Goal: Information Seeking & Learning: Learn about a topic

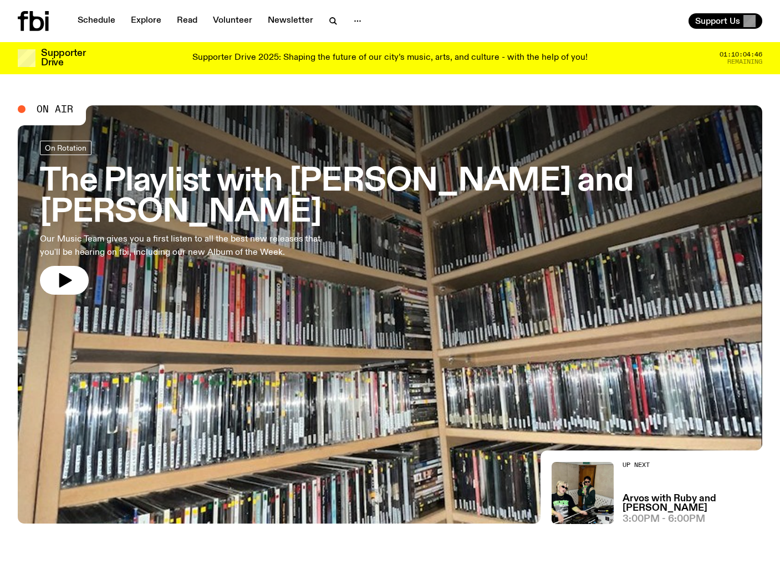
click at [456, 44] on div "Supporter Drive Supporter Drive 2025: Shaping the future of our city’s music, a…" at bounding box center [390, 58] width 744 height 32
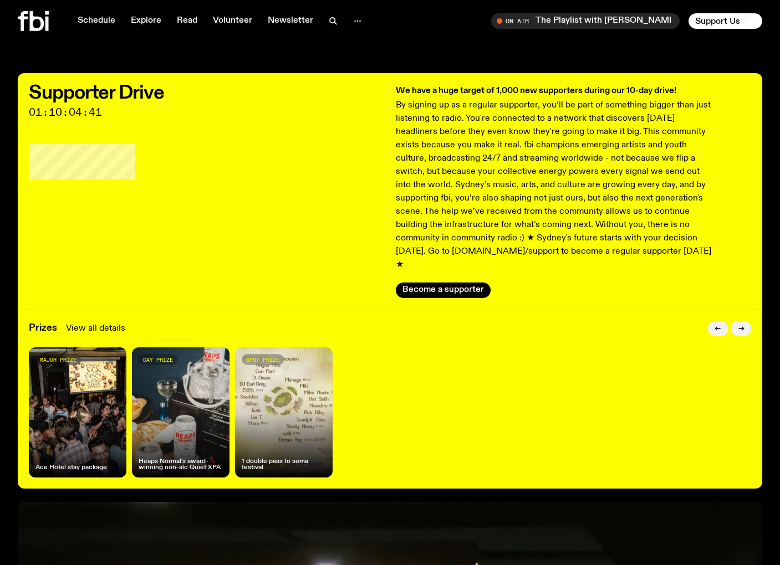
click at [88, 322] on link "View all details" at bounding box center [95, 328] width 59 height 13
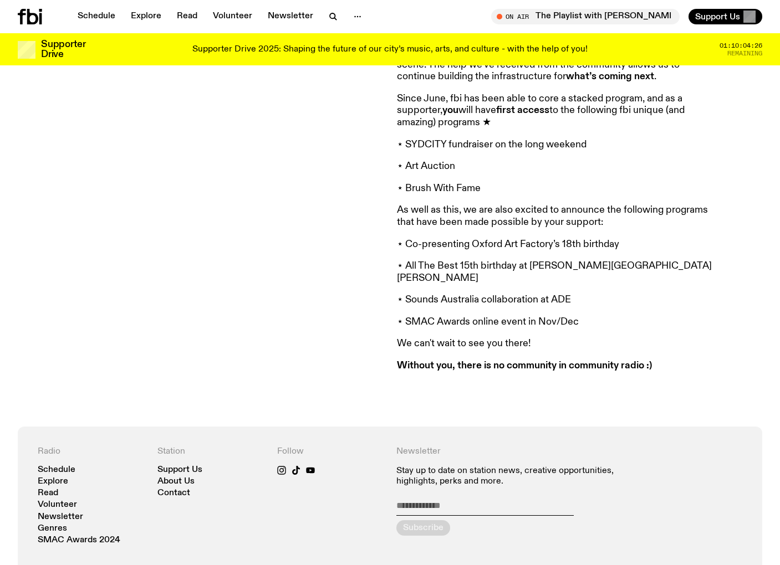
scroll to position [949, 0]
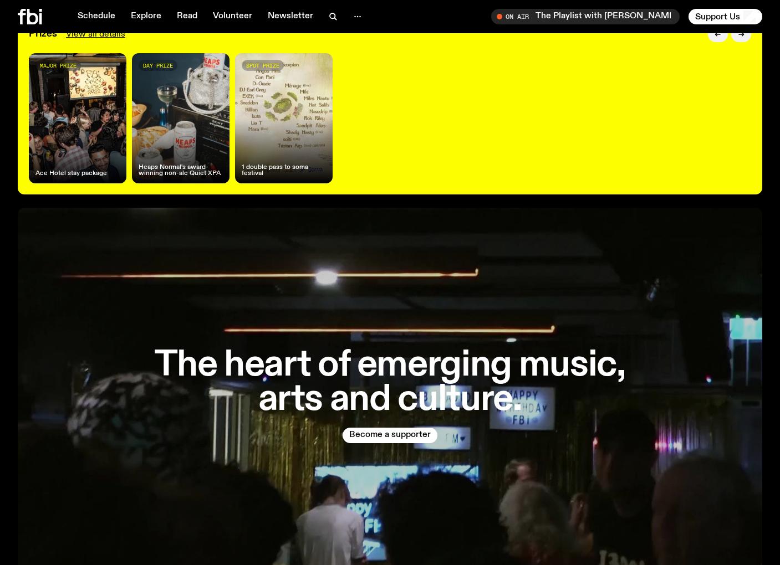
scroll to position [253, 0]
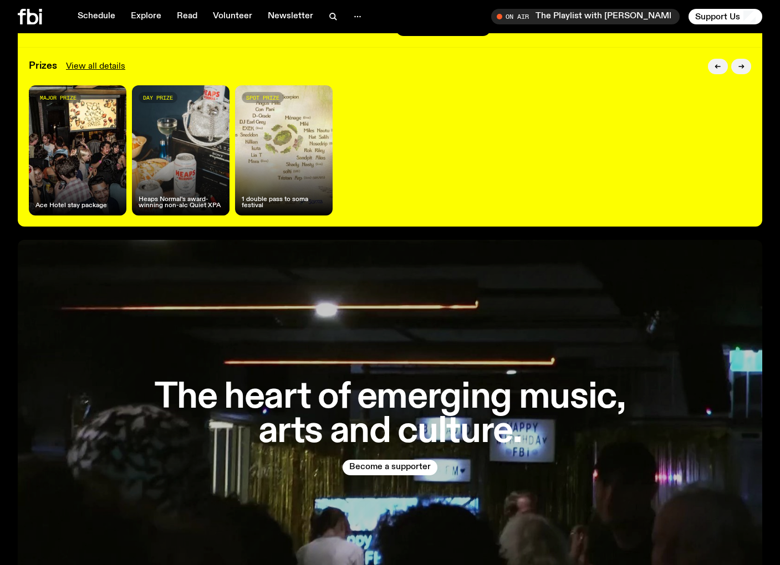
click at [157, 151] on div "day prize Heaps Normal's award-winning non-alc Quiet XPA" at bounding box center [181, 150] width 98 height 130
drag, startPoint x: 182, startPoint y: 183, endPoint x: 170, endPoint y: 184, distance: 12.2
click at [171, 197] on h4 "Heaps Normal's award-winning non-alc Quiet XPA" at bounding box center [181, 203] width 84 height 12
drag, startPoint x: 218, startPoint y: 171, endPoint x: 349, endPoint y: 167, distance: 130.9
click at [336, 167] on div "major prize Ace Hotel stay package day prize Heaps Normal's award-winning non-a…" at bounding box center [390, 150] width 722 height 130
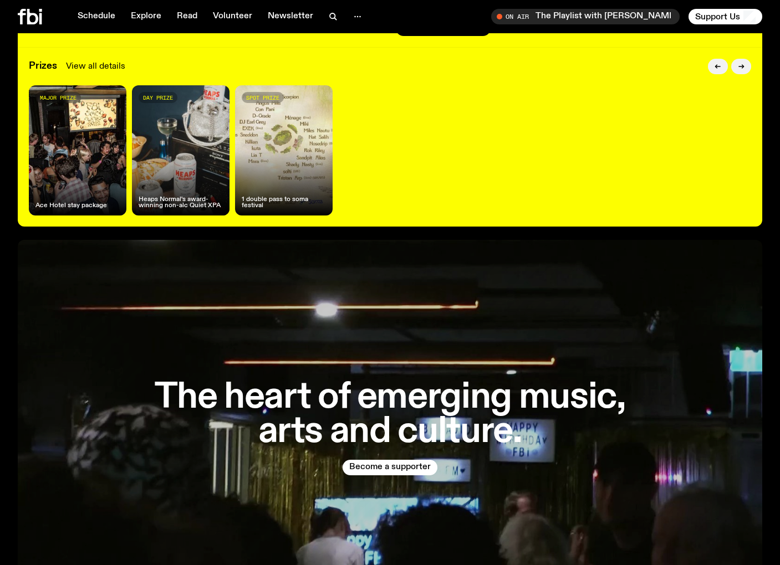
click at [116, 60] on link "View all details" at bounding box center [95, 66] width 59 height 13
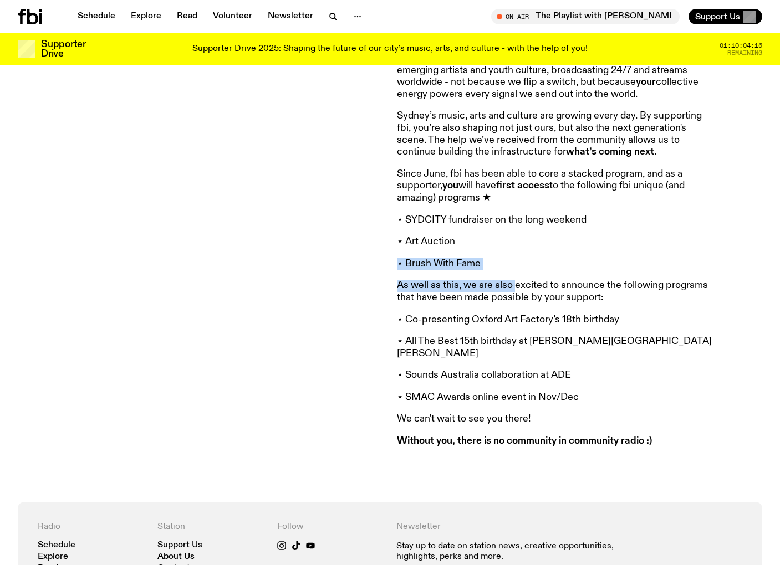
drag, startPoint x: 516, startPoint y: 272, endPoint x: 508, endPoint y: 180, distance: 92.9
click at [508, 195] on article "First off, we’d like to thank everyone who donated to our EOFY drive - you’re s…" at bounding box center [556, 16] width 319 height 864
click at [508, 181] on strong "first access" at bounding box center [522, 186] width 53 height 10
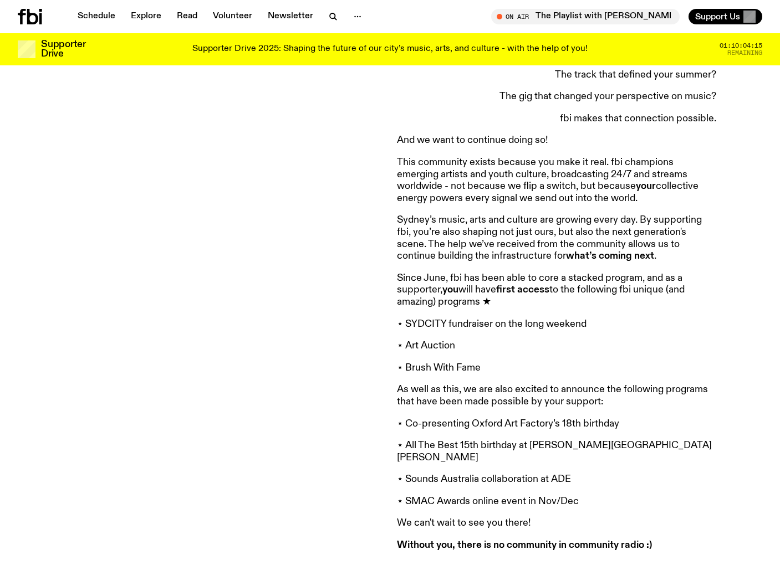
scroll to position [639, 0]
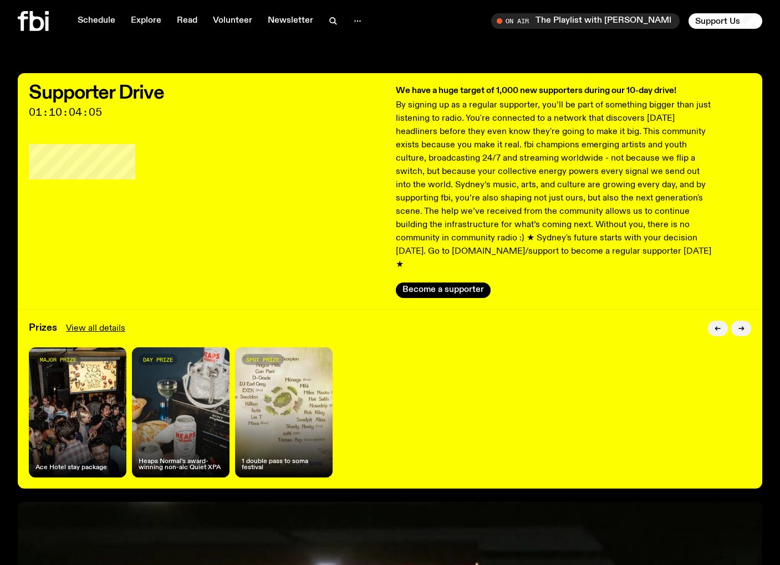
click at [363, 208] on div "Supporter Drive 01:10:04:05" at bounding box center [207, 191] width 356 height 214
click at [42, 21] on icon at bounding box center [37, 21] width 14 height 20
